Goal: Information Seeking & Learning: Learn about a topic

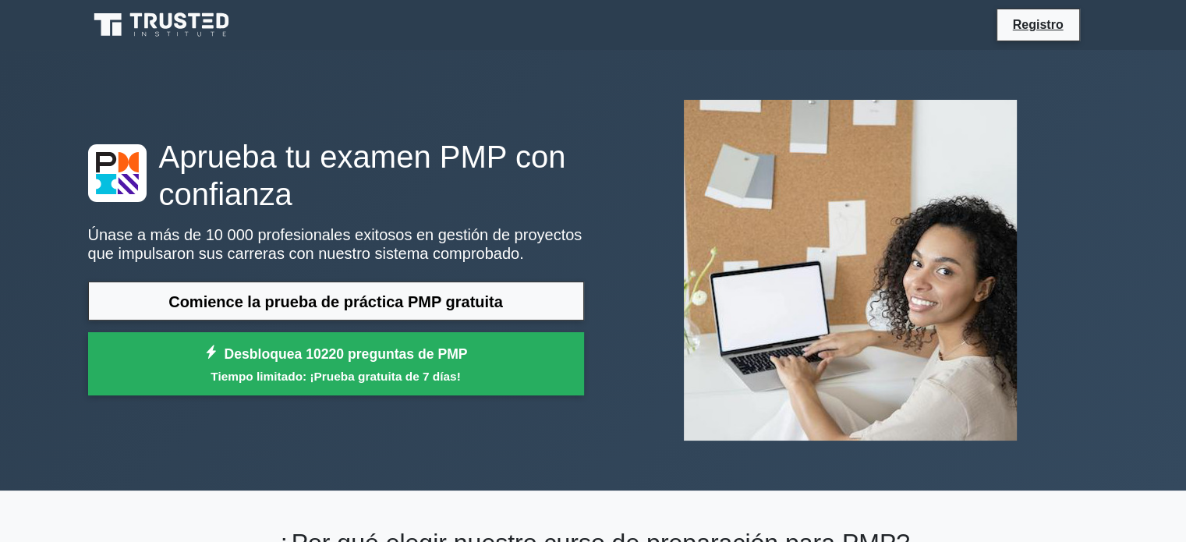
click at [615, 133] on div at bounding box center [851, 270] width 515 height 366
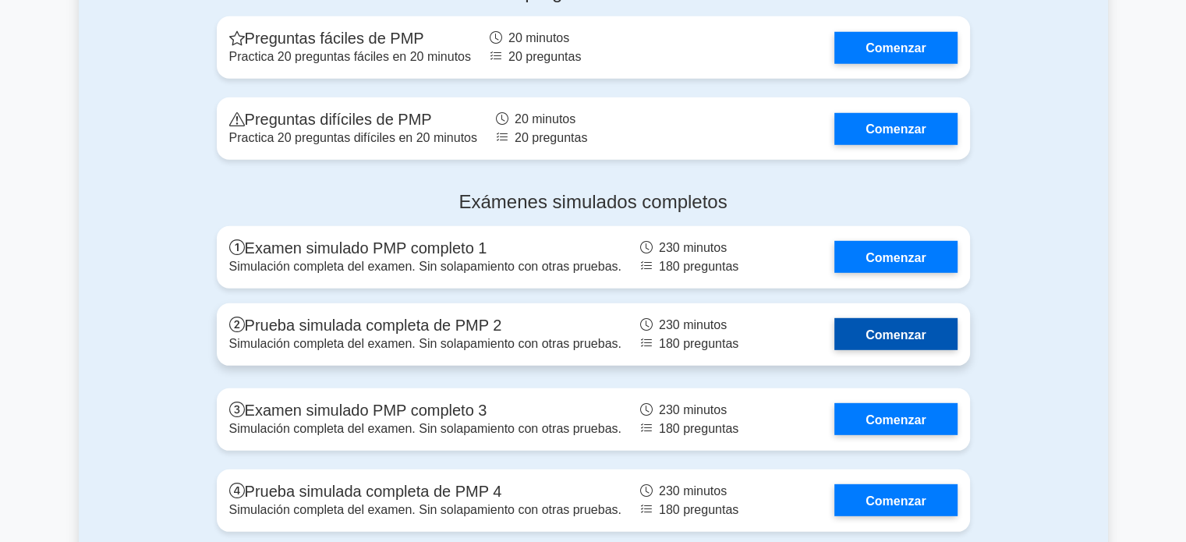
scroll to position [4483, 0]
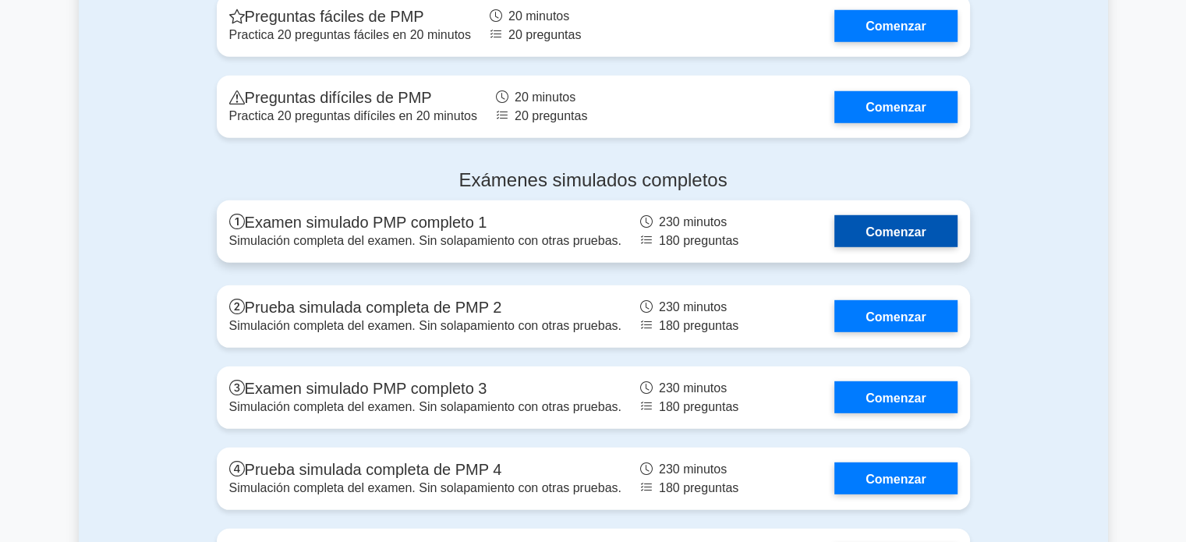
click at [889, 247] on link "Comenzar" at bounding box center [896, 231] width 122 height 32
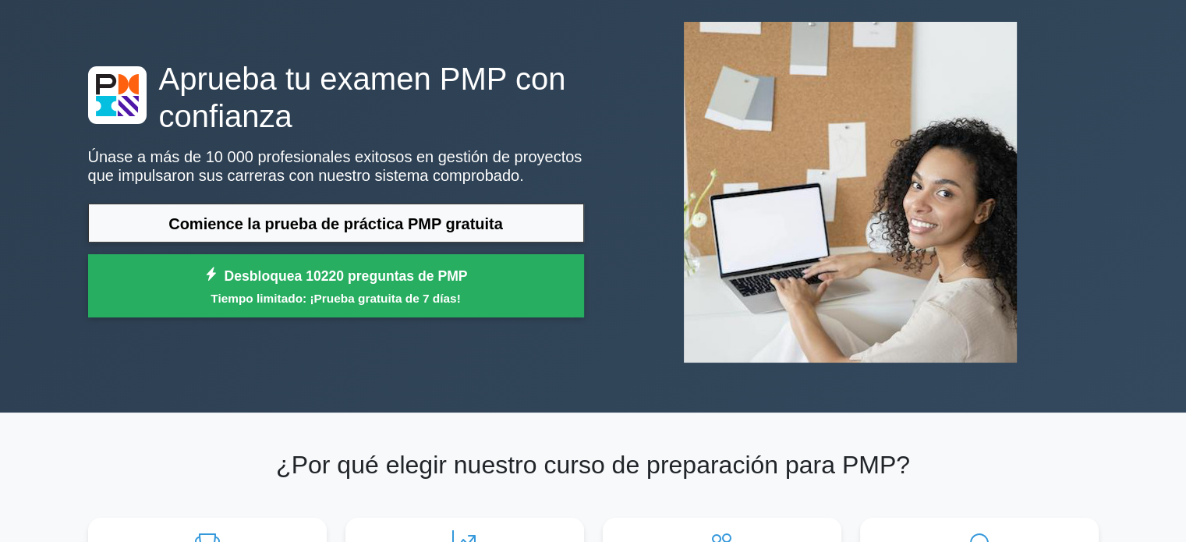
scroll to position [156, 0]
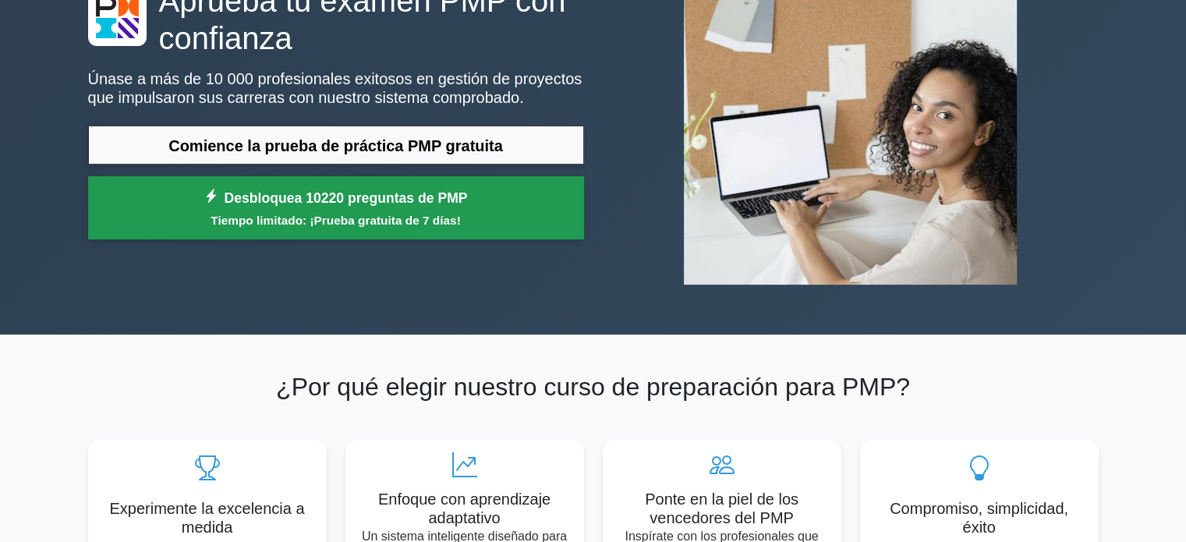
click at [253, 194] on font "Desbloquea 10220 preguntas de PMP" at bounding box center [346, 198] width 243 height 16
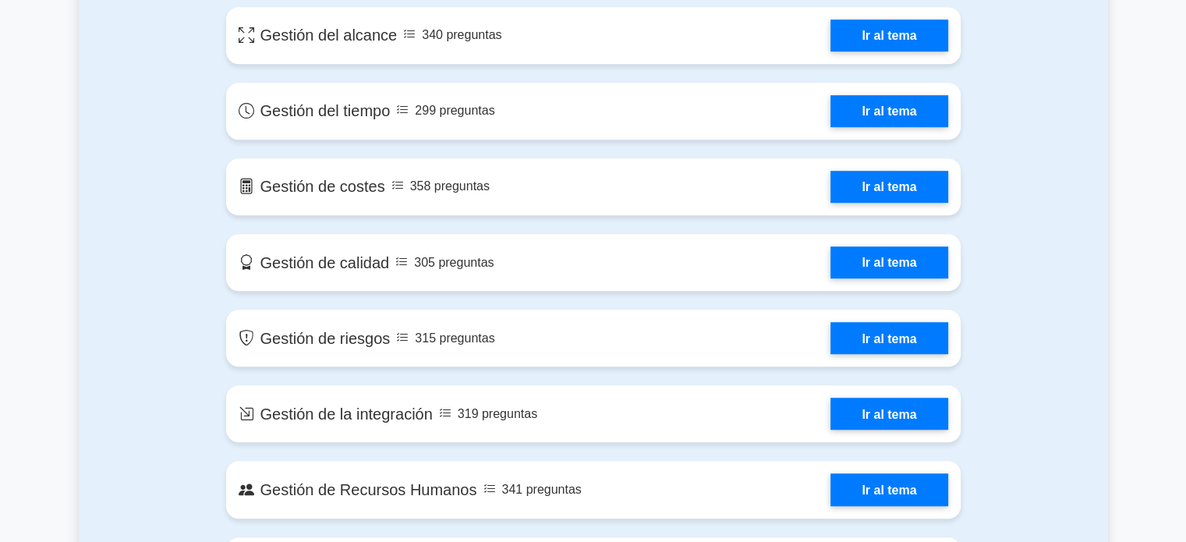
scroll to position [780, 0]
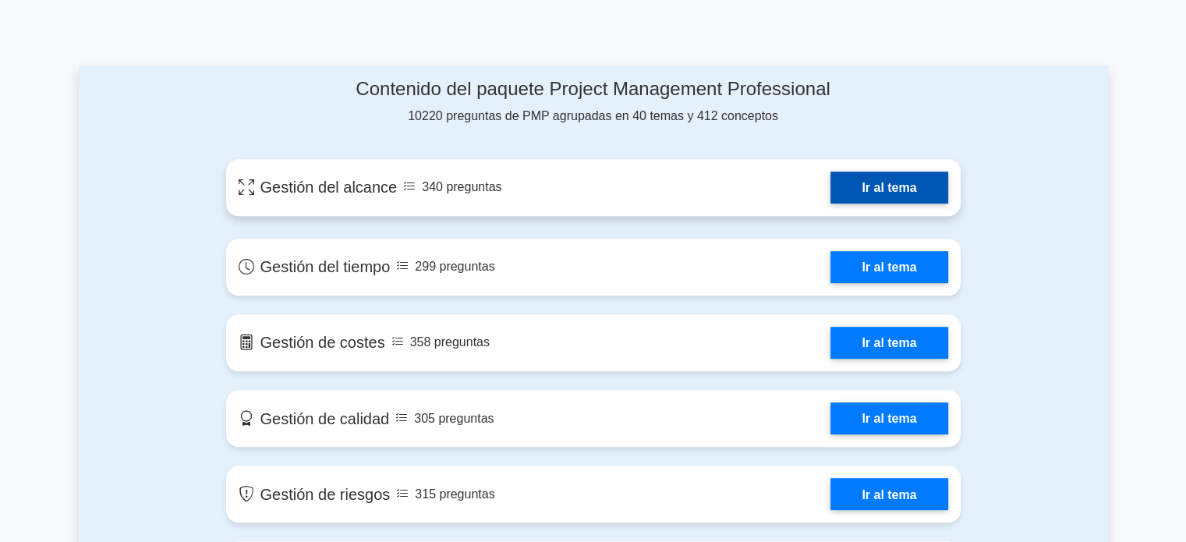
click at [851, 193] on link "Ir al tema" at bounding box center [889, 188] width 117 height 32
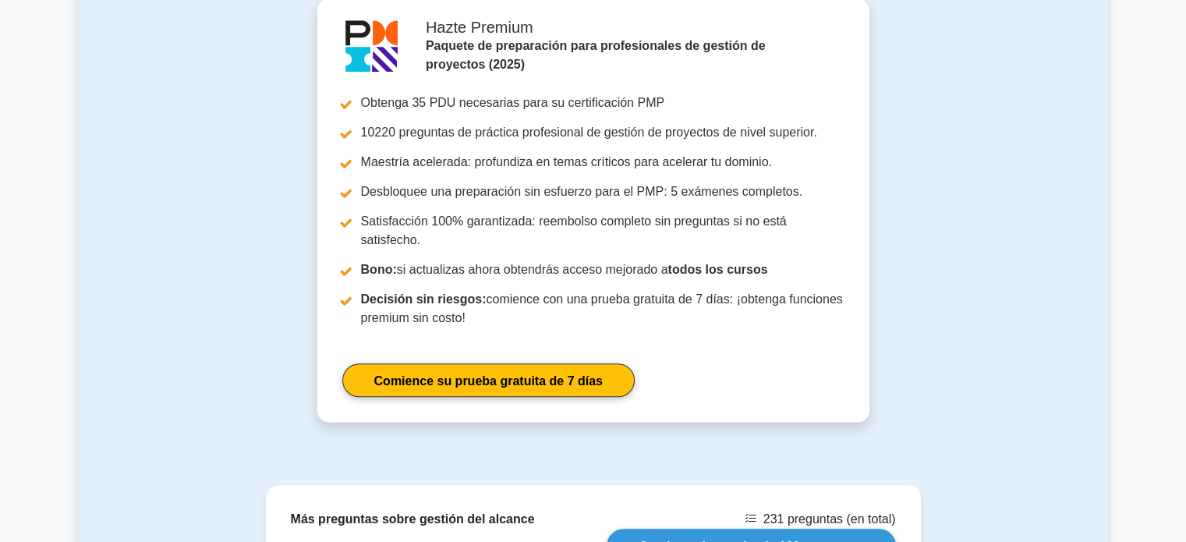
scroll to position [1837, 0]
